Goal: Find specific page/section: Find specific page/section

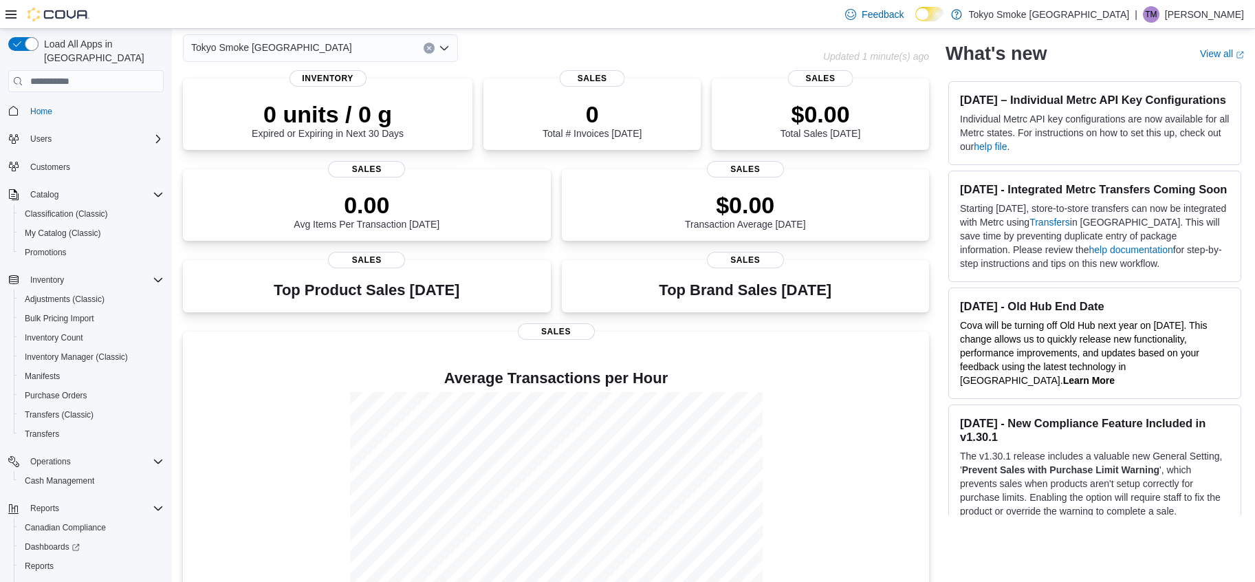
scroll to position [102, 0]
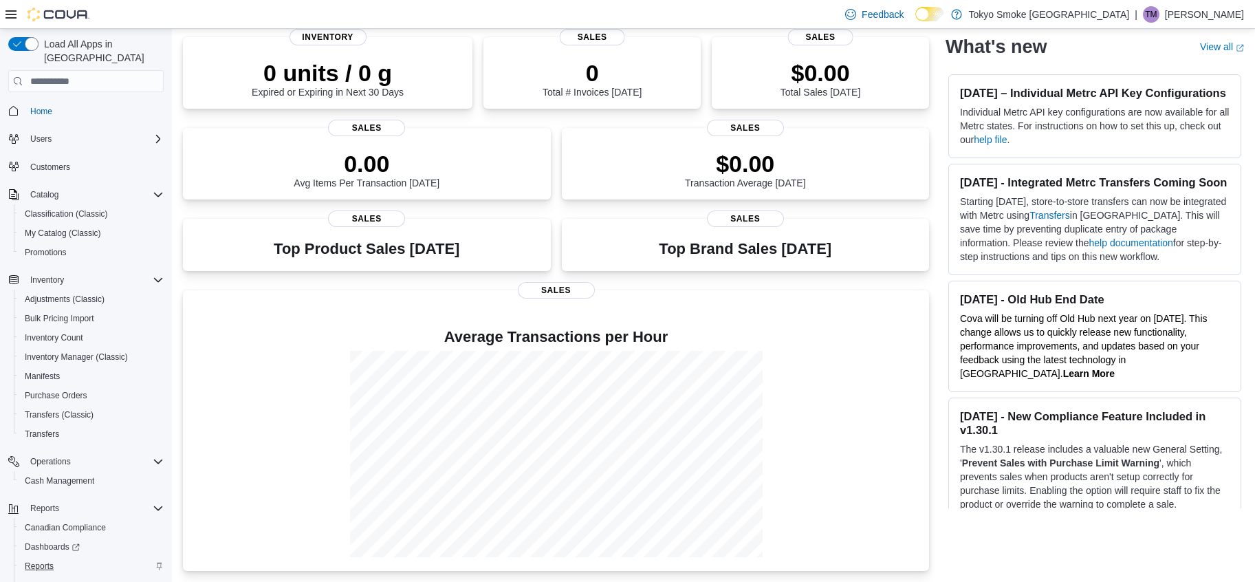
drag, startPoint x: 61, startPoint y: 562, endPoint x: 48, endPoint y: 555, distance: 14.8
click at [51, 557] on div "Canadian Compliance Dashboards Reports [US_STATE] CCRS" at bounding box center [91, 556] width 155 height 77
click at [43, 560] on span "Reports" at bounding box center [39, 565] width 29 height 11
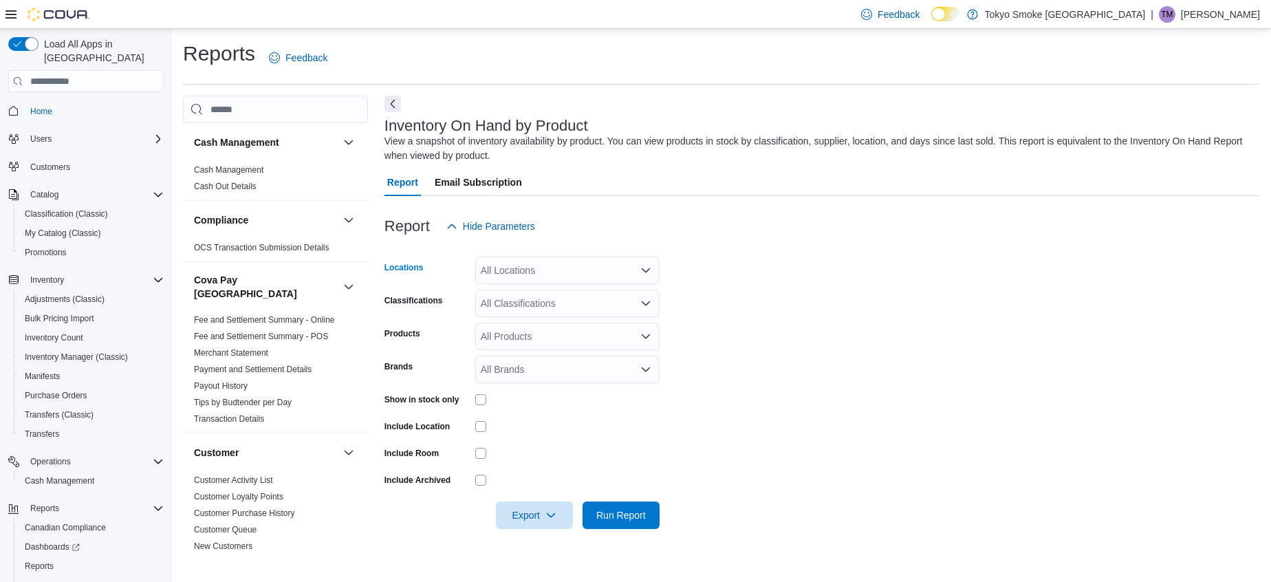
click at [534, 276] on div "All Locations" at bounding box center [567, 271] width 184 height 28
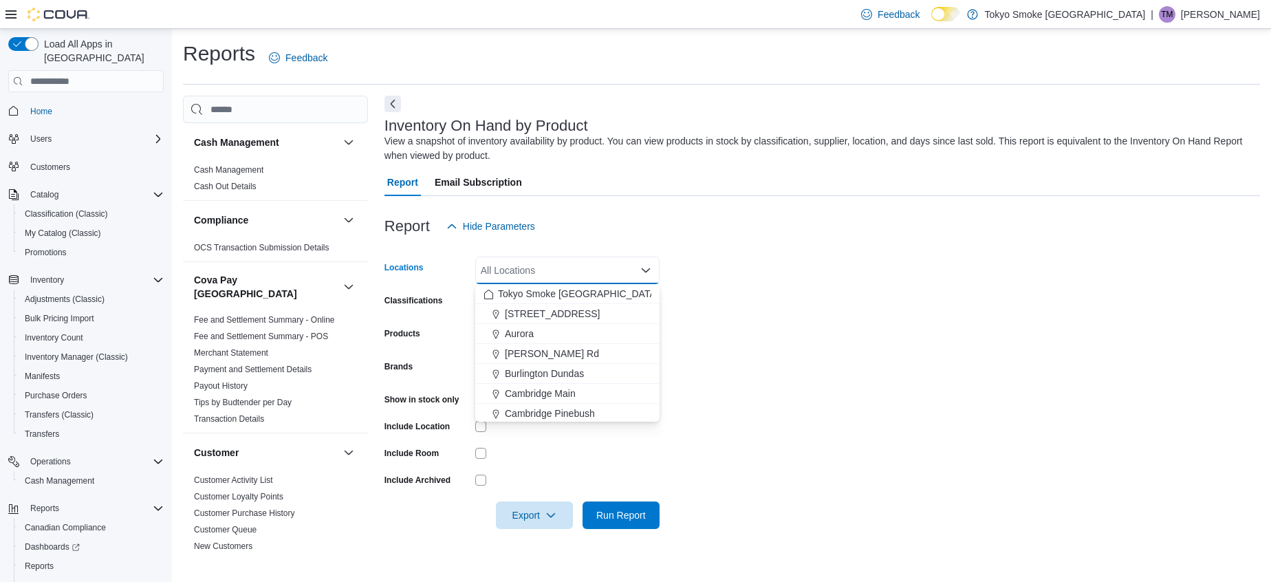
click at [1197, 16] on div "| [PERSON_NAME]" at bounding box center [1205, 14] width 109 height 17
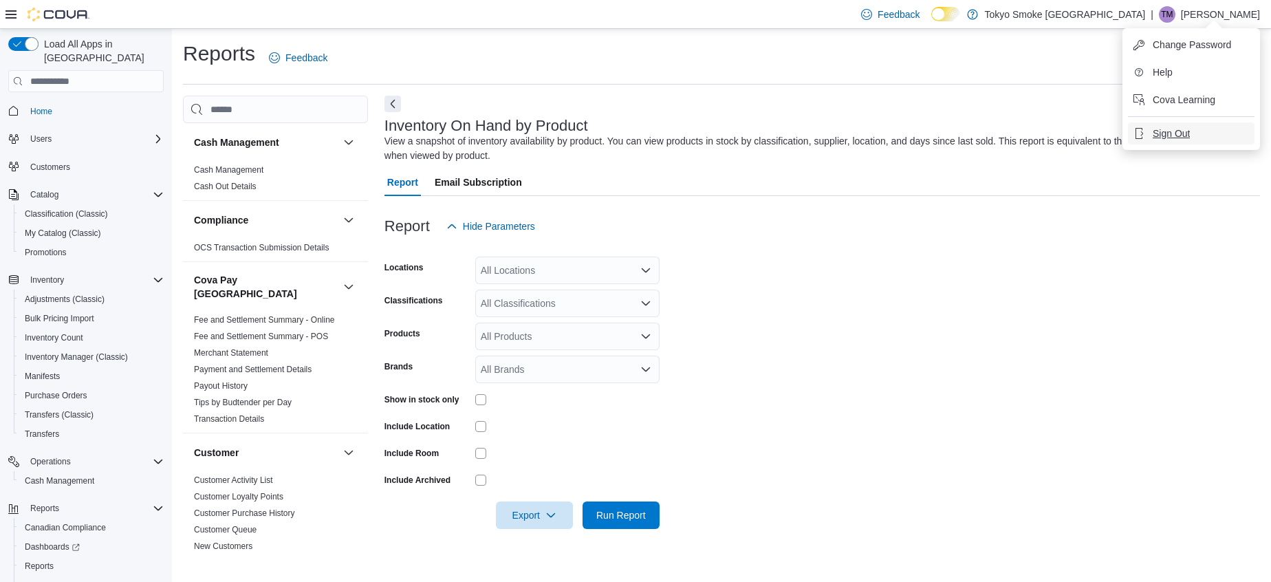
click at [1217, 130] on button "Sign Out" at bounding box center [1191, 133] width 127 height 22
